Goal: Find contact information: Find contact information

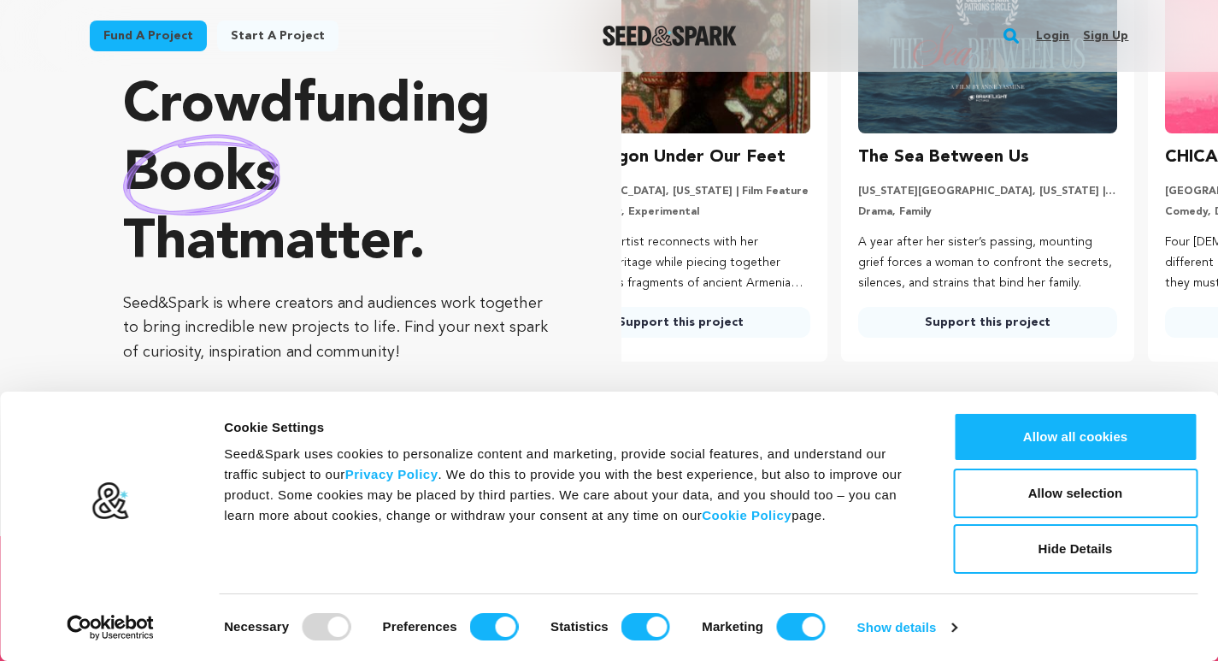
scroll to position [0, 321]
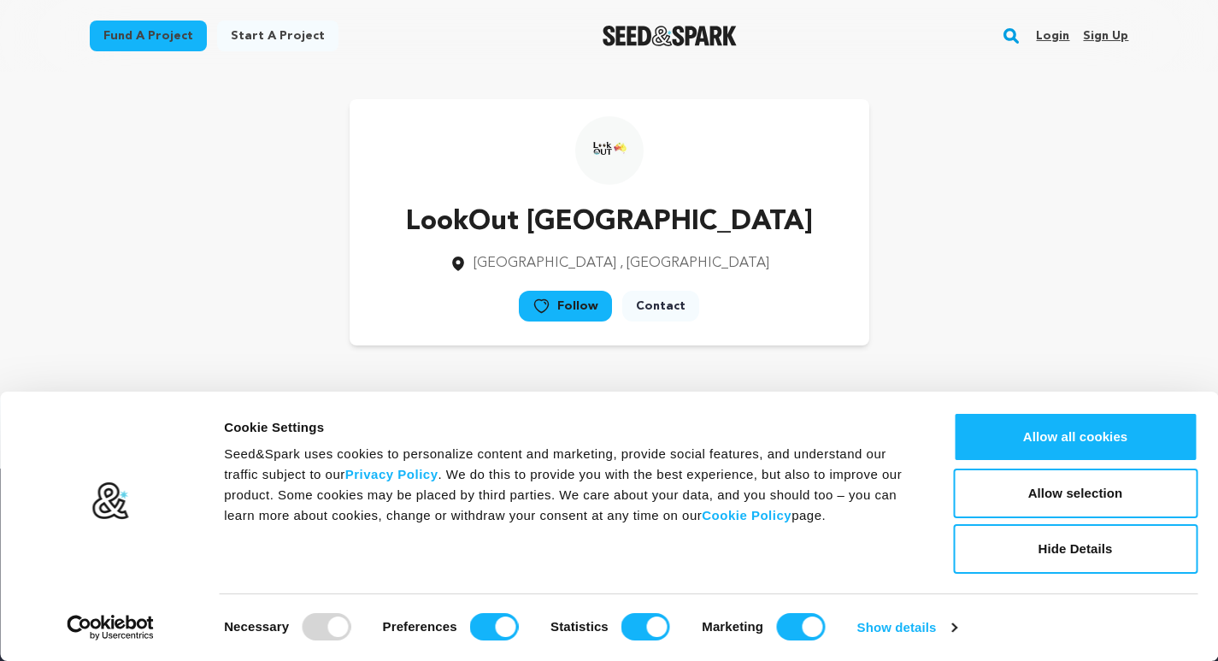
click at [651, 309] on link "Contact" at bounding box center [660, 306] width 77 height 31
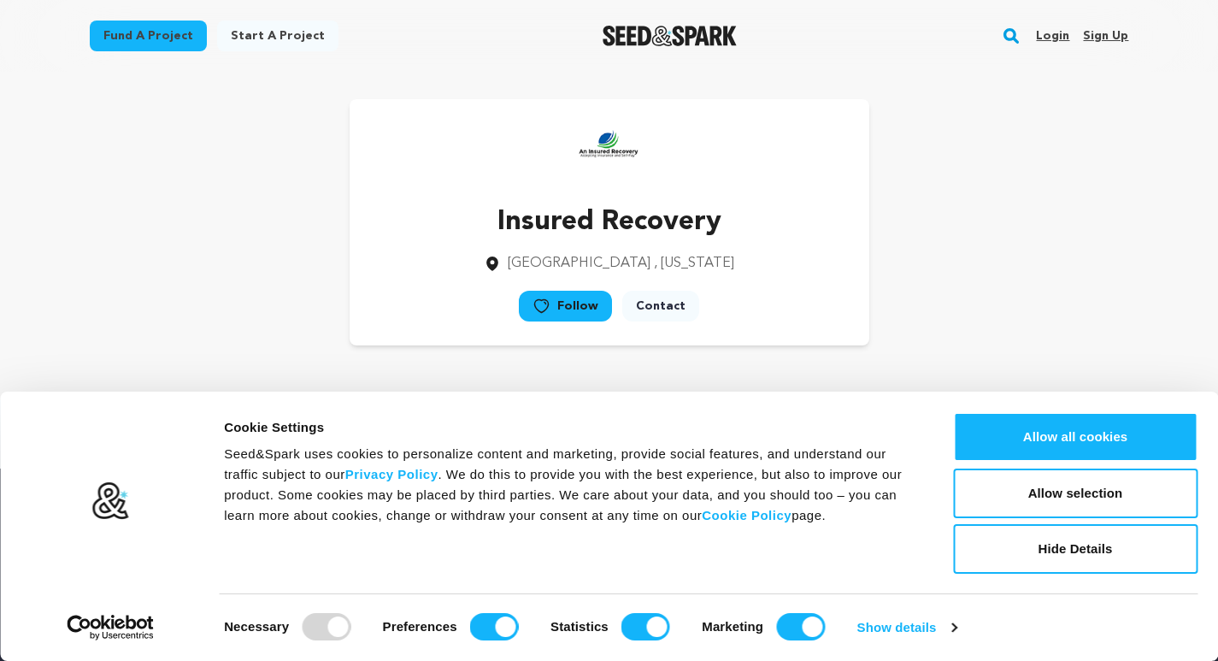
click at [916, 235] on div "Insured Recovery Goodlettsville , Tennessee Follow" at bounding box center [610, 222] width 1040 height 246
